Goal: Task Accomplishment & Management: Complete application form

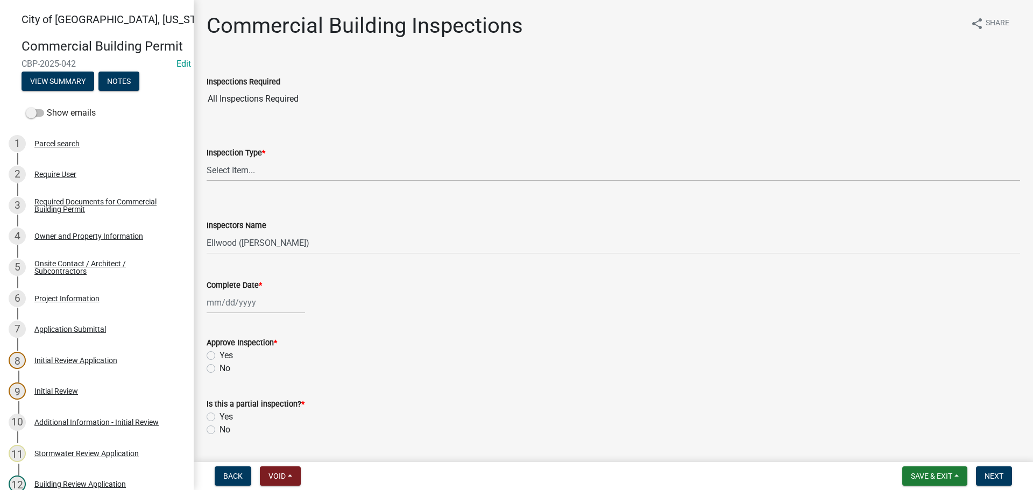
select select "805d55ac-e238-4e04-8f8e-acc067f36c3e"
click at [948, 472] on span "Save & Exit" at bounding box center [930, 476] width 41 height 9
click at [907, 443] on button "Save & Exit" at bounding box center [924, 448] width 86 height 26
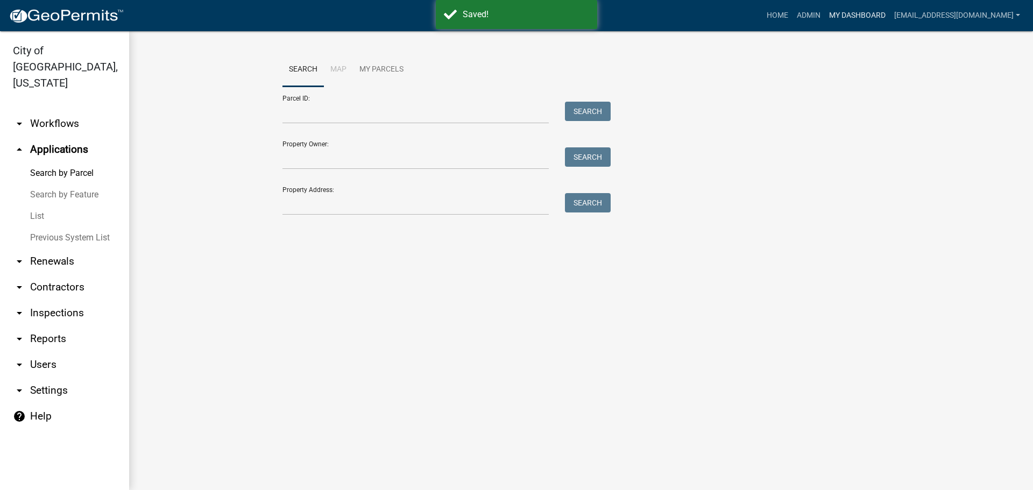
click at [866, 15] on link "My Dashboard" at bounding box center [856, 15] width 65 height 20
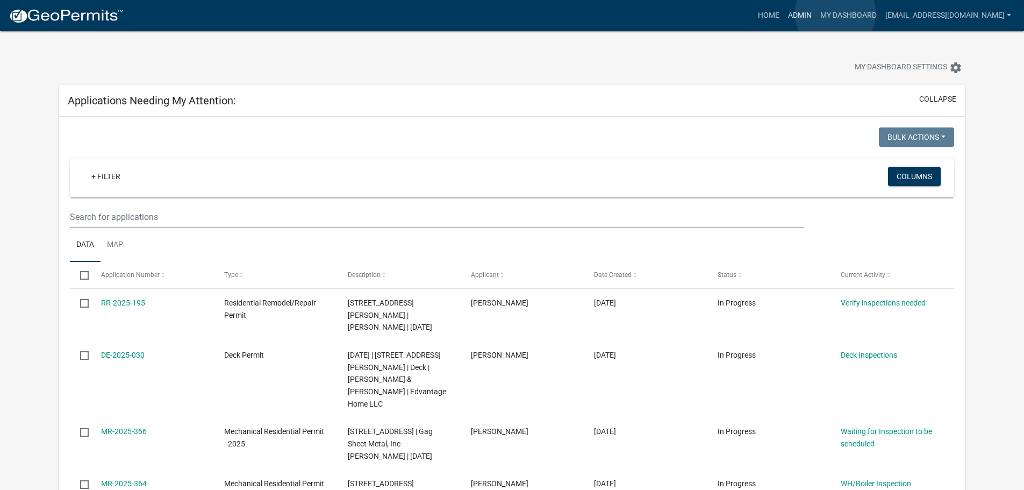
click at [816, 13] on link "Admin" at bounding box center [800, 15] width 32 height 20
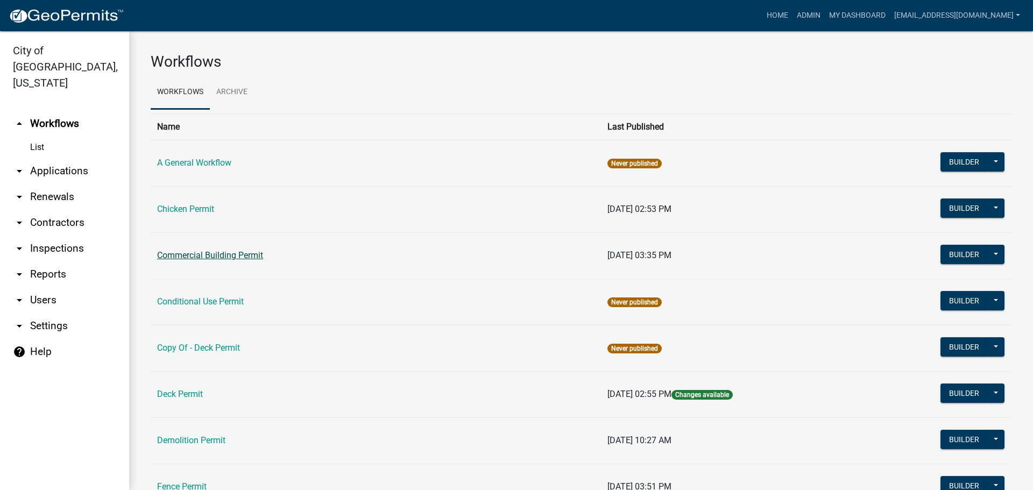
click at [237, 259] on link "Commercial Building Permit" at bounding box center [210, 255] width 106 height 10
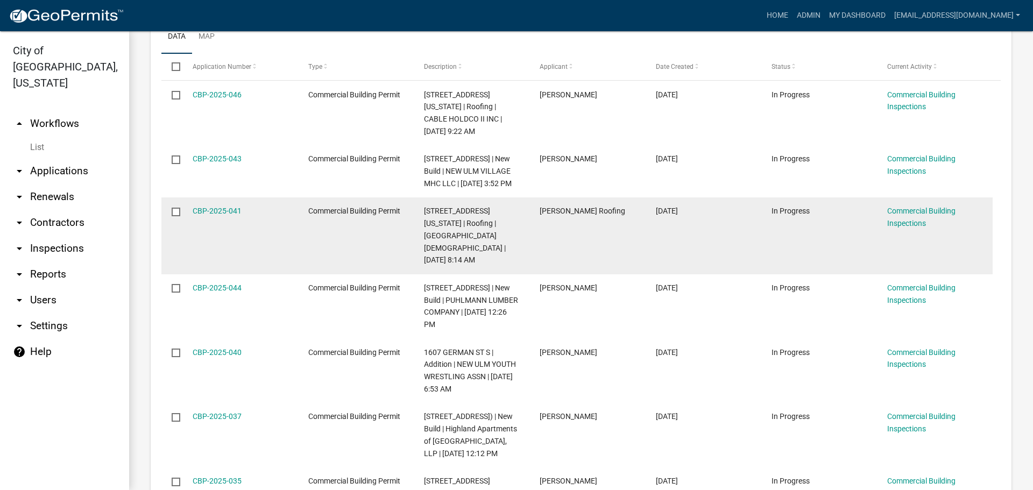
scroll to position [269, 0]
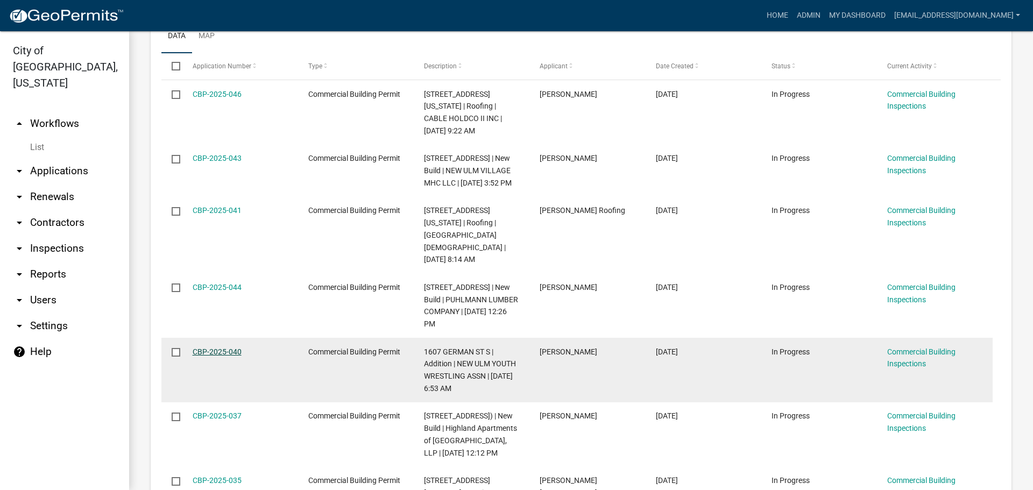
click at [231, 347] on link "CBP-2025-040" at bounding box center [217, 351] width 49 height 9
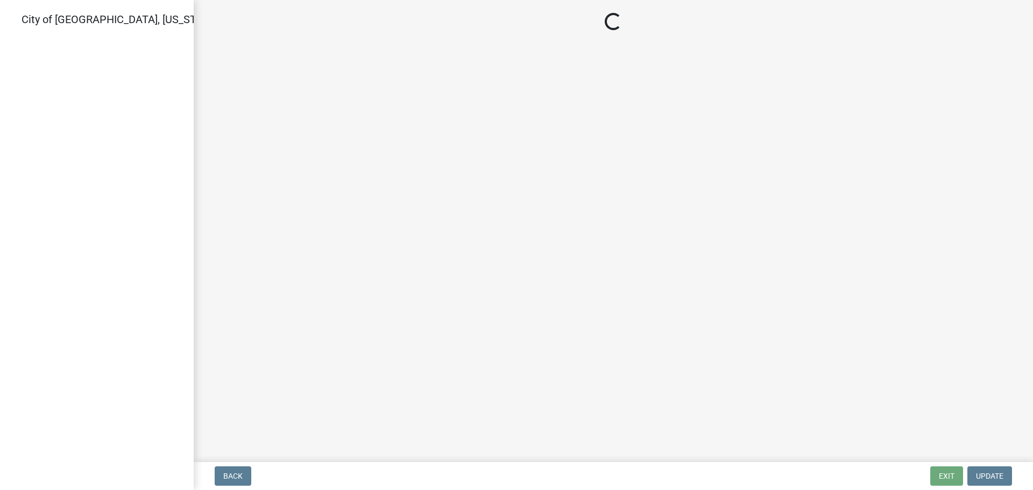
select select "805d55ac-e238-4e04-8f8e-acc067f36c3e"
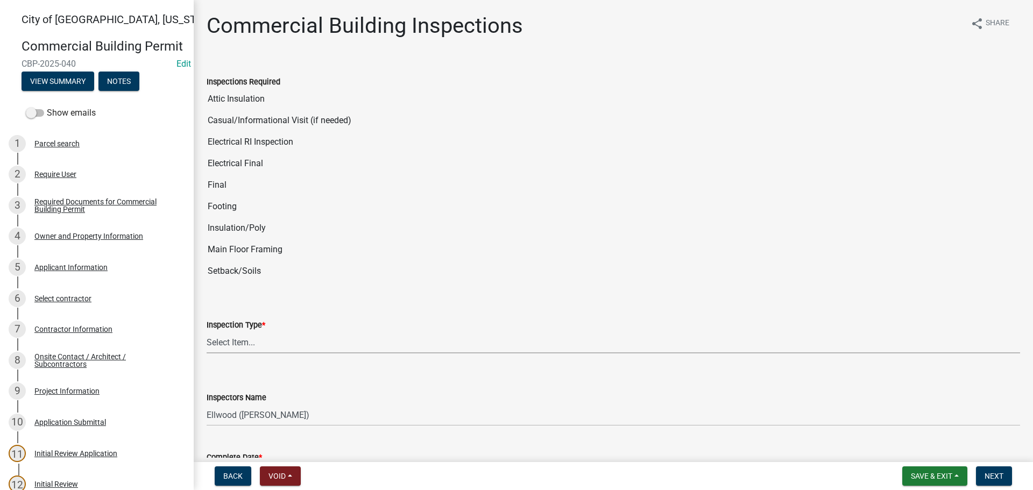
click at [227, 340] on select "Select Item... All Inspections Required 200 # 2Hr Hydro Test Meters (all) Attic…" at bounding box center [613, 342] width 813 height 22
click at [207, 331] on select "Select Item... All Inspections Required 200 # 2Hr Hydro Test Meters (all) Attic…" at bounding box center [613, 342] width 813 height 22
select select "96145e97-ca93-45ba-9038-e18929e86128"
click at [247, 411] on select "Select Item... Ellwood ([PERSON_NAME]) [EMAIL_ADDRESS][DOMAIN_NAME] ([PERSON_NA…" at bounding box center [613, 415] width 813 height 22
select select "cd72df13-1819-4c17-818e-bd68a66556fb"
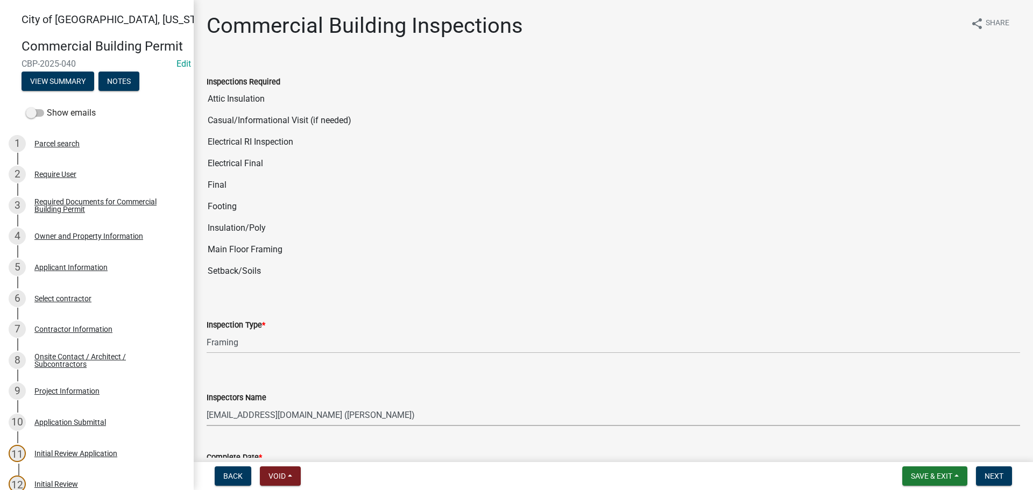
click at [207, 404] on select "Select Item... Ellwood ([PERSON_NAME]) [EMAIL_ADDRESS][DOMAIN_NAME] ([PERSON_NA…" at bounding box center [613, 415] width 813 height 22
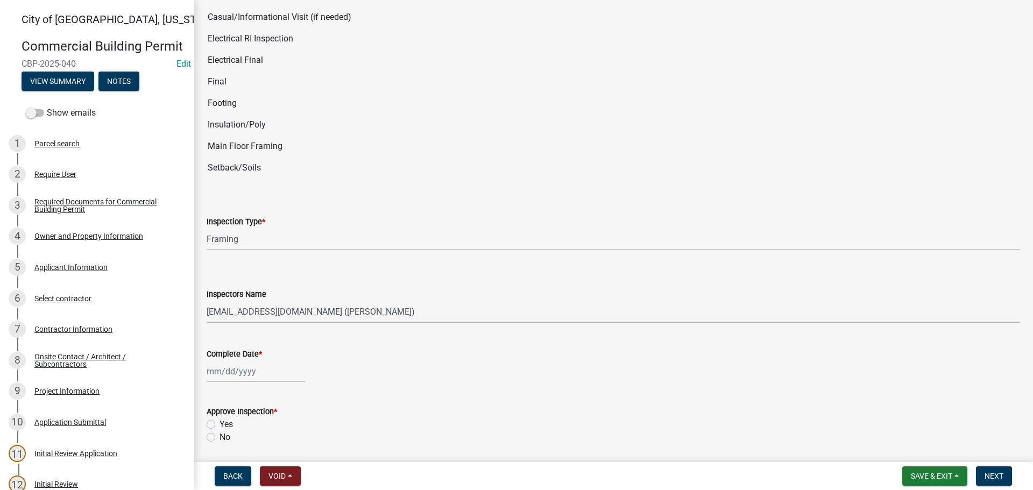
scroll to position [108, 0]
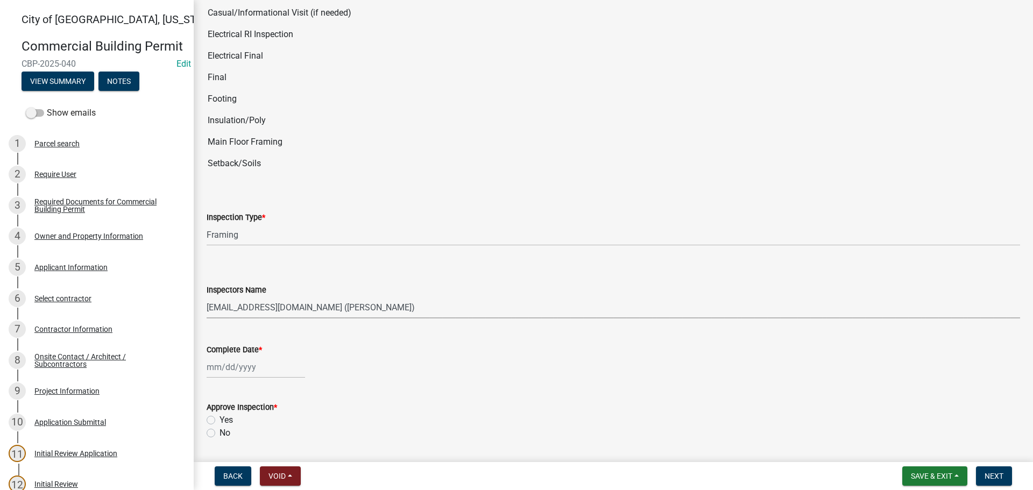
click at [234, 367] on div at bounding box center [256, 367] width 98 height 22
select select "10"
select select "2025"
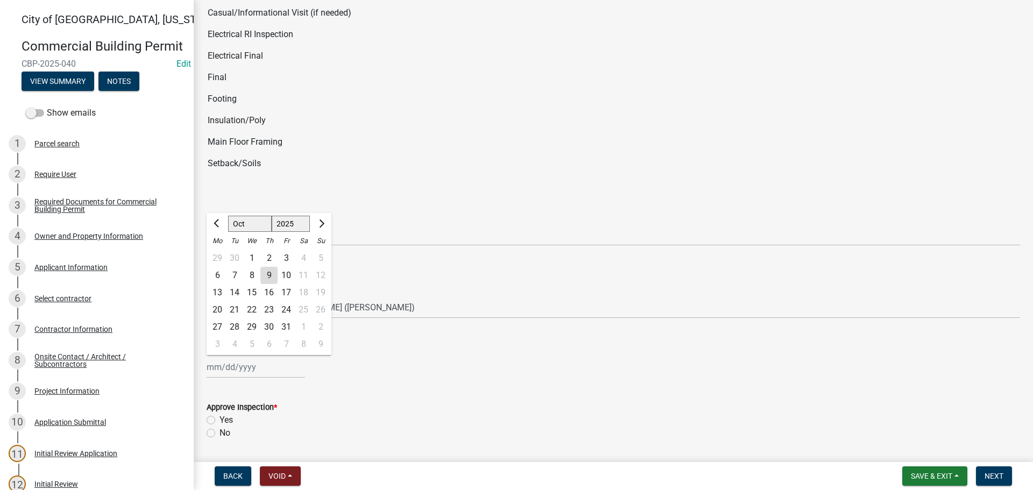
click at [268, 275] on div "9" at bounding box center [268, 275] width 17 height 17
type input "[DATE]"
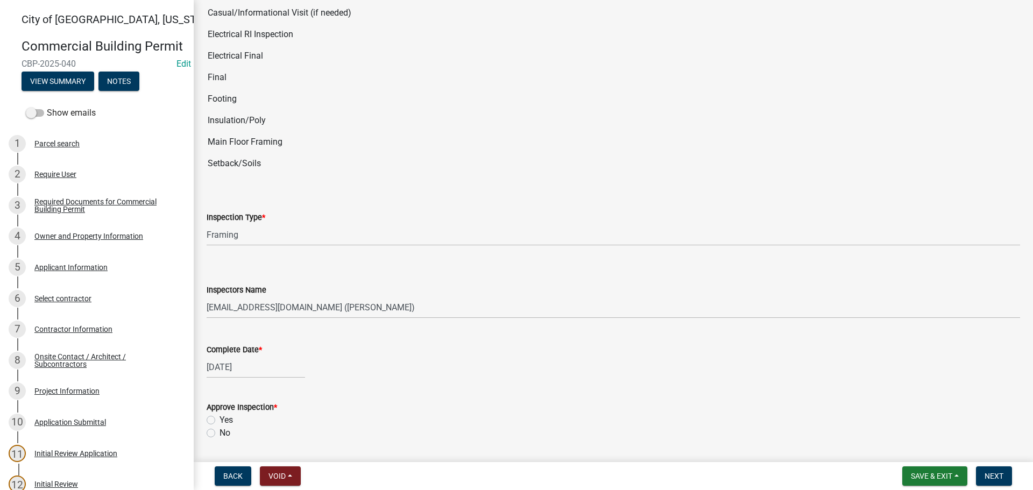
click at [245, 367] on div "[DATE]" at bounding box center [256, 367] width 98 height 22
select select "10"
select select "2025"
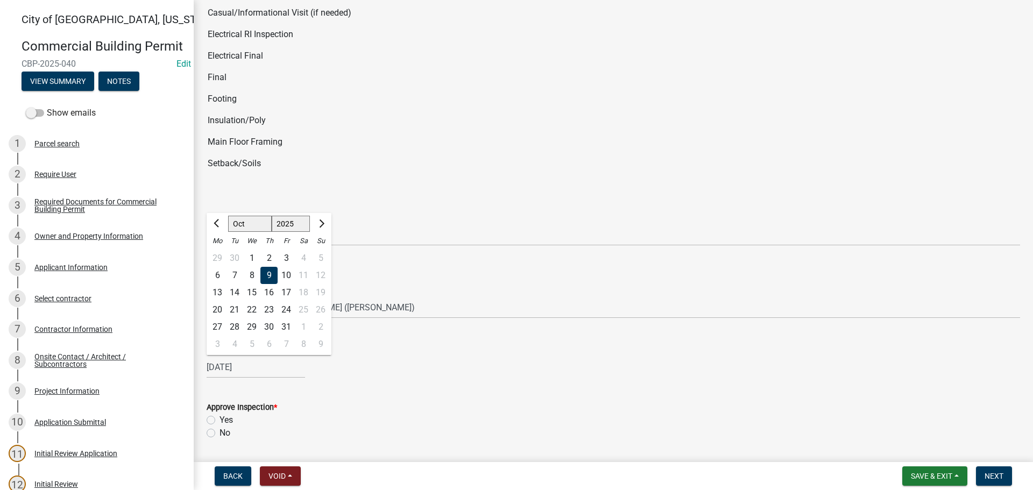
click at [251, 274] on div "8" at bounding box center [251, 275] width 17 height 17
type input "[DATE]"
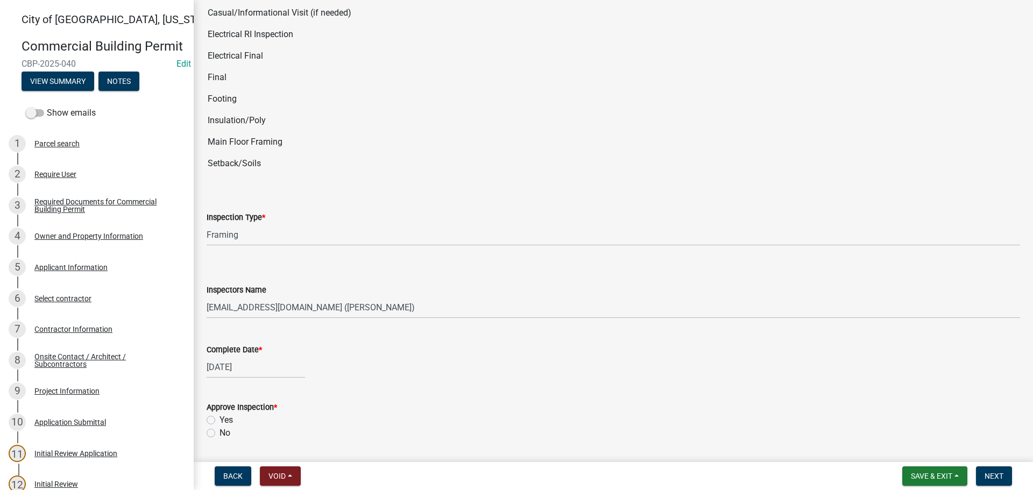
click at [219, 418] on label "Yes" at bounding box center [225, 420] width 13 height 13
click at [219, 418] on input "Yes" at bounding box center [222, 417] width 7 height 7
radio input "true"
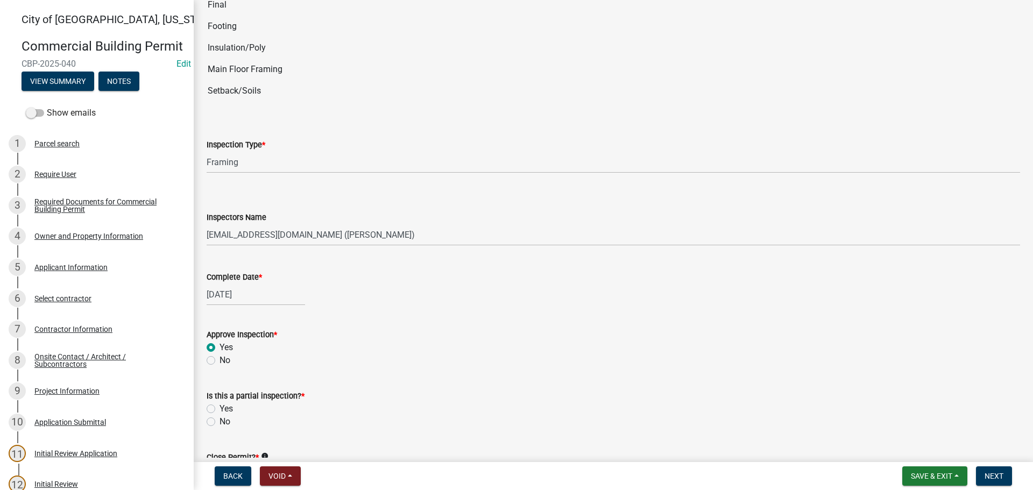
scroll to position [323, 0]
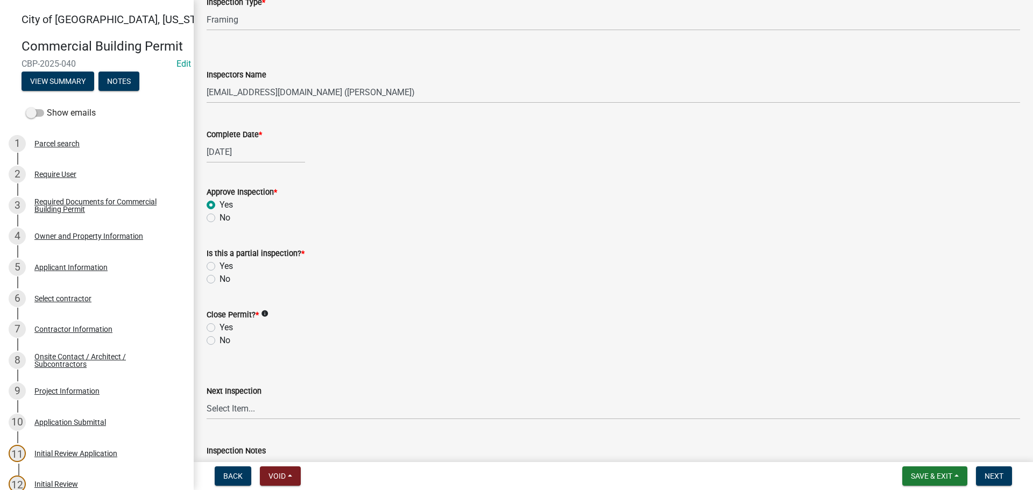
click at [219, 279] on label "No" at bounding box center [224, 279] width 11 height 13
click at [219, 279] on input "No" at bounding box center [222, 276] width 7 height 7
radio input "true"
click at [219, 343] on label "No" at bounding box center [224, 340] width 11 height 13
click at [219, 341] on input "No" at bounding box center [222, 337] width 7 height 7
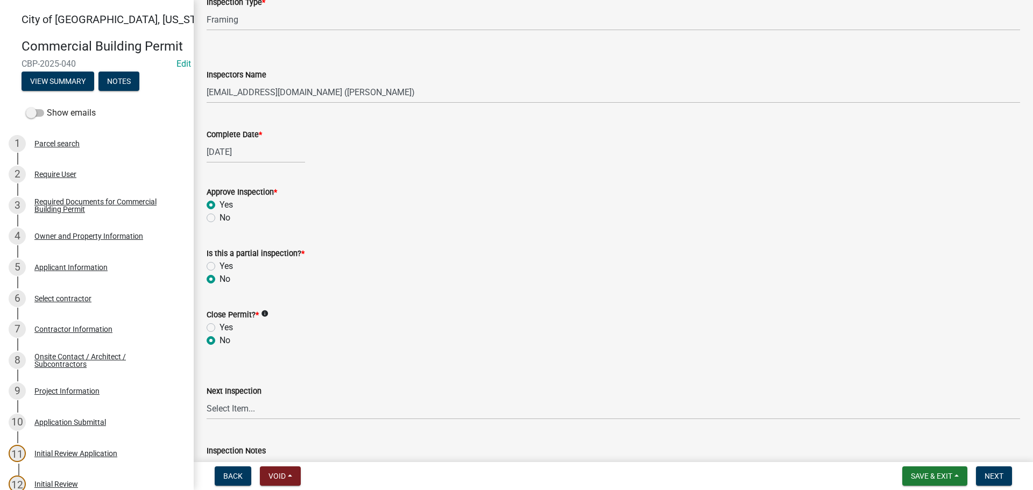
radio input "true"
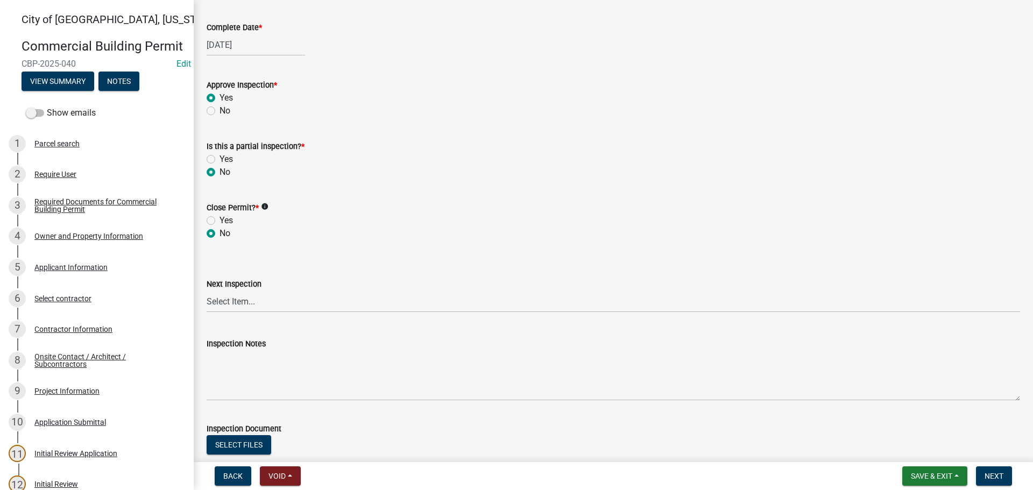
scroll to position [430, 0]
click at [987, 474] on span "Next" at bounding box center [993, 476] width 19 height 9
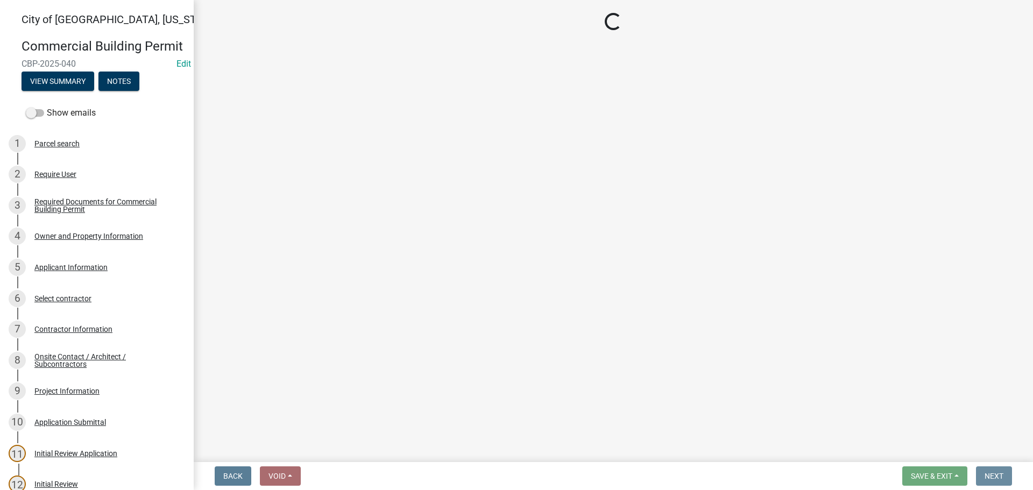
scroll to position [0, 0]
select select "805d55ac-e238-4e04-8f8e-acc067f36c3e"
